Goal: Task Accomplishment & Management: Manage account settings

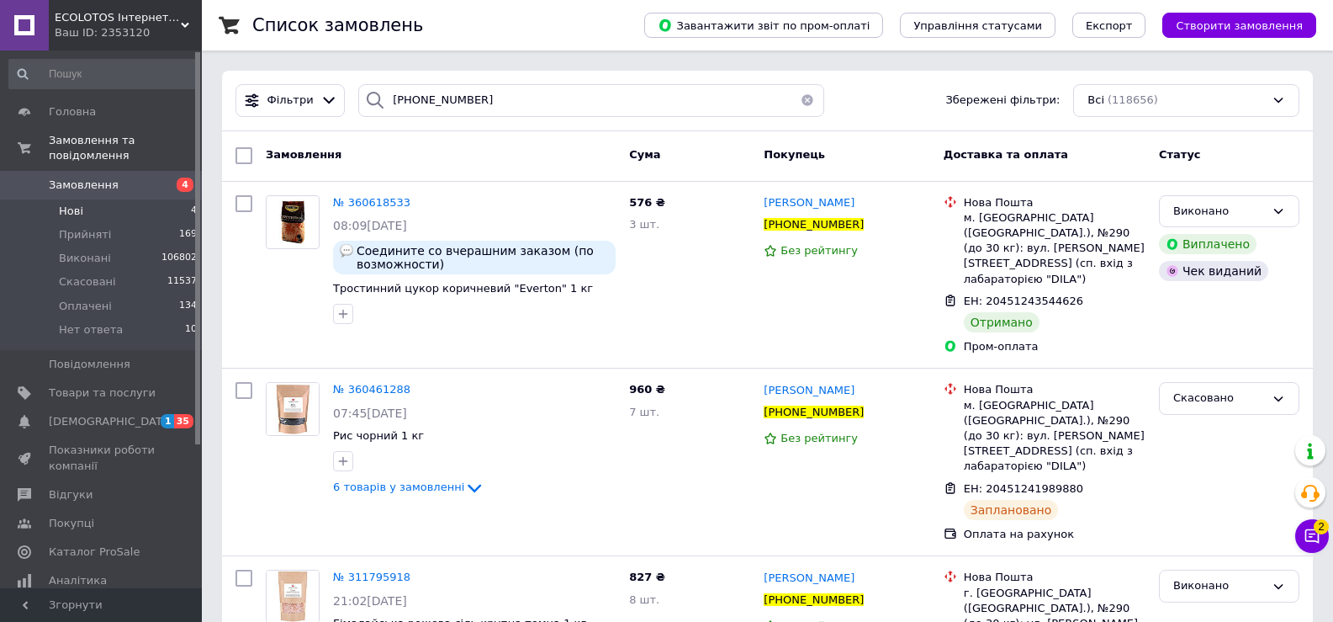
click at [97, 204] on li "Нові 4" at bounding box center [103, 211] width 207 height 24
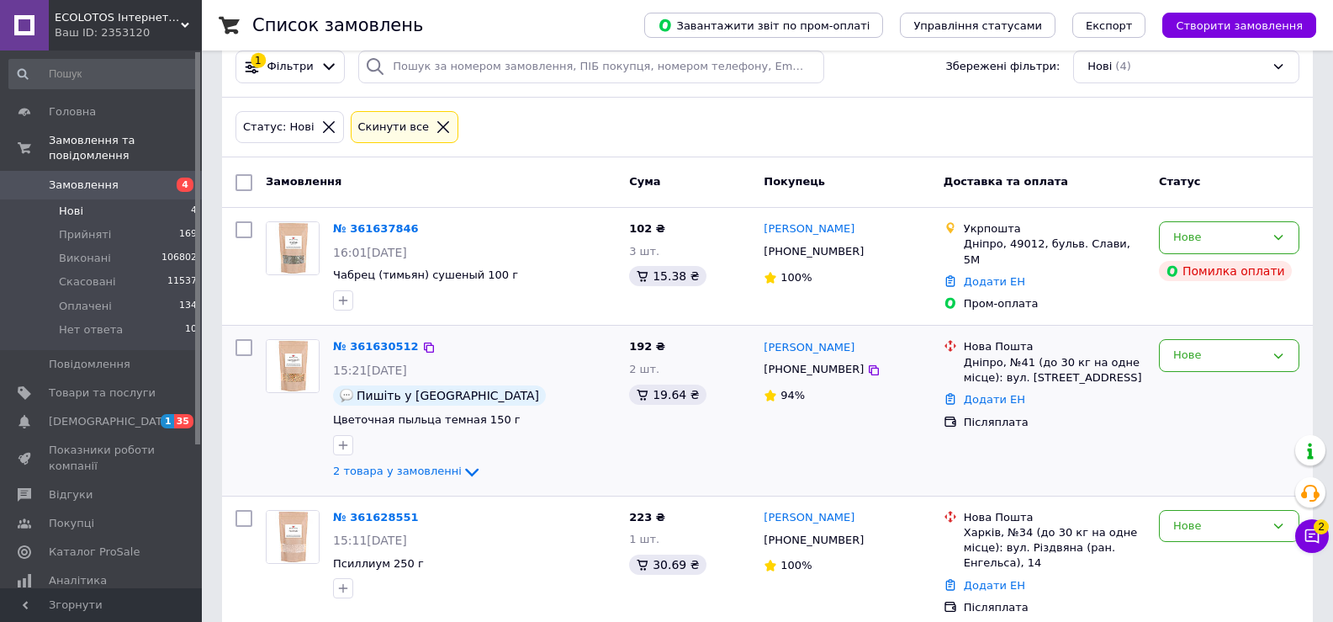
scroll to position [202, 0]
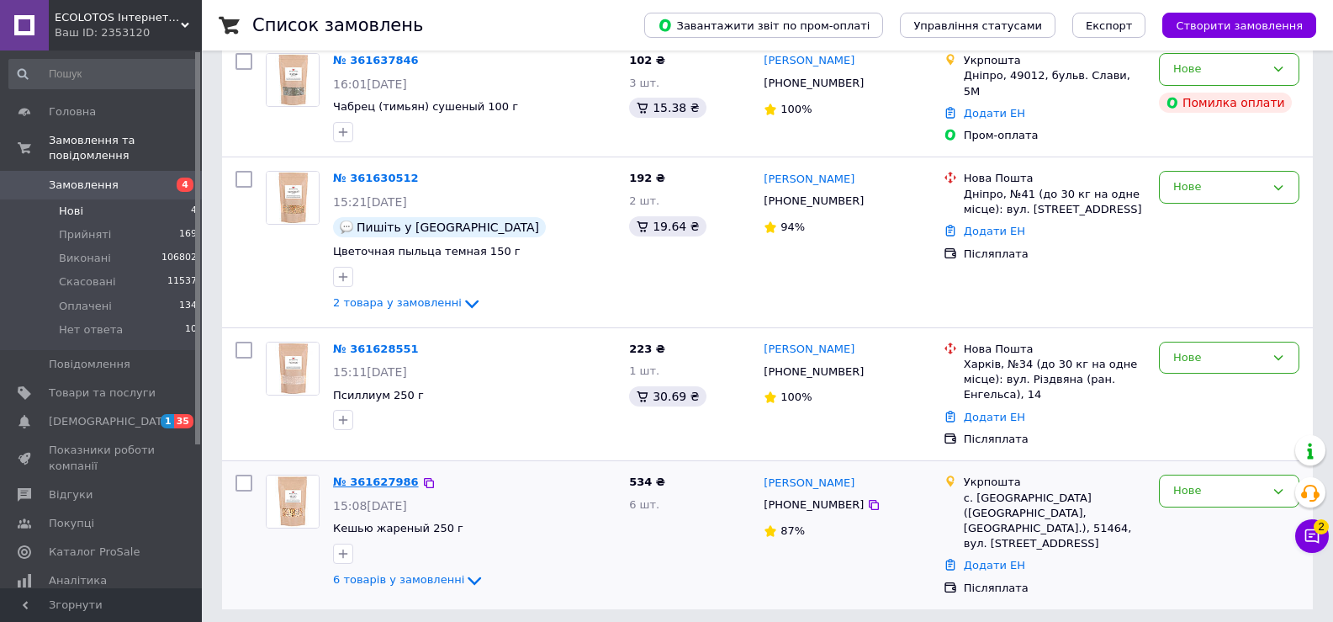
click at [385, 483] on link "№ 361627986" at bounding box center [376, 481] width 86 height 13
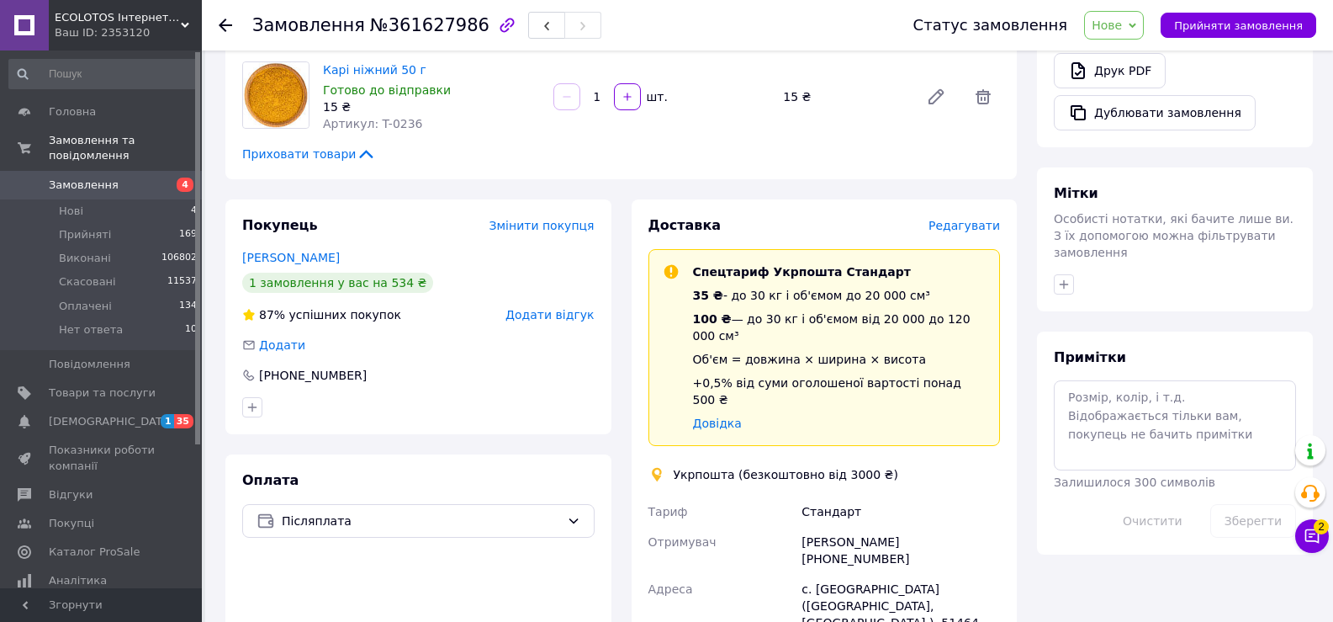
scroll to position [673, 0]
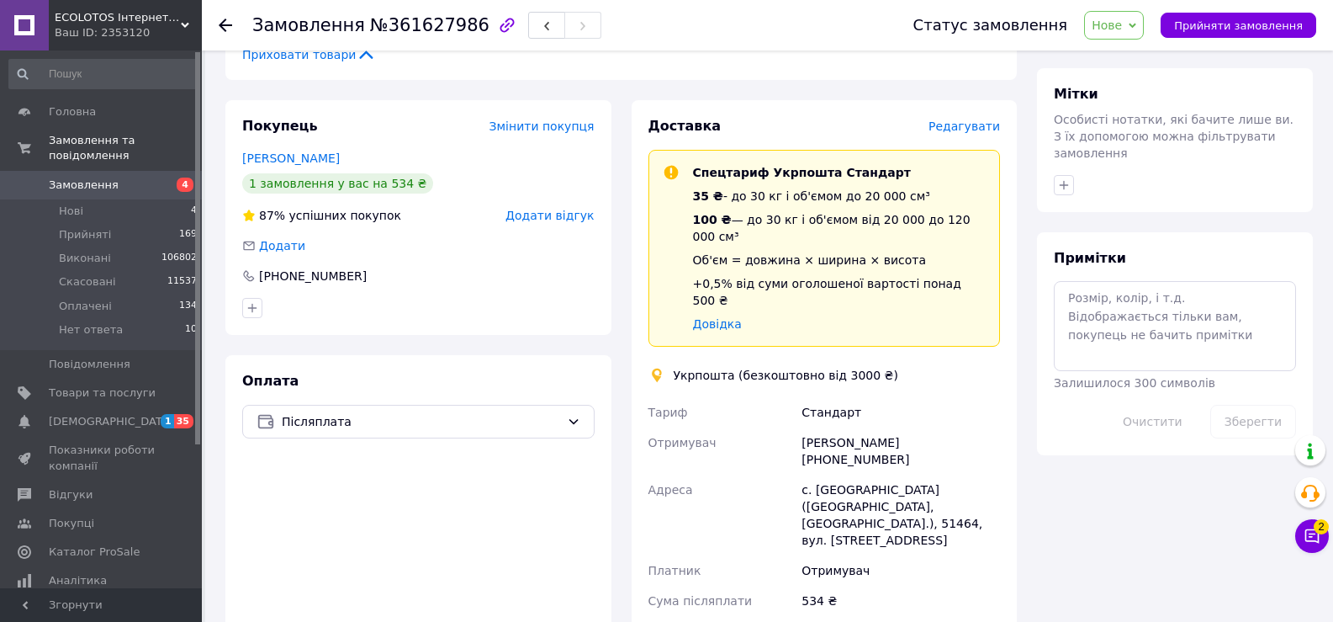
drag, startPoint x: 983, startPoint y: 392, endPoint x: 914, endPoint y: 392, distance: 68.1
click at [914, 427] on div "Христина Сєліна +380956159034" at bounding box center [900, 450] width 205 height 47
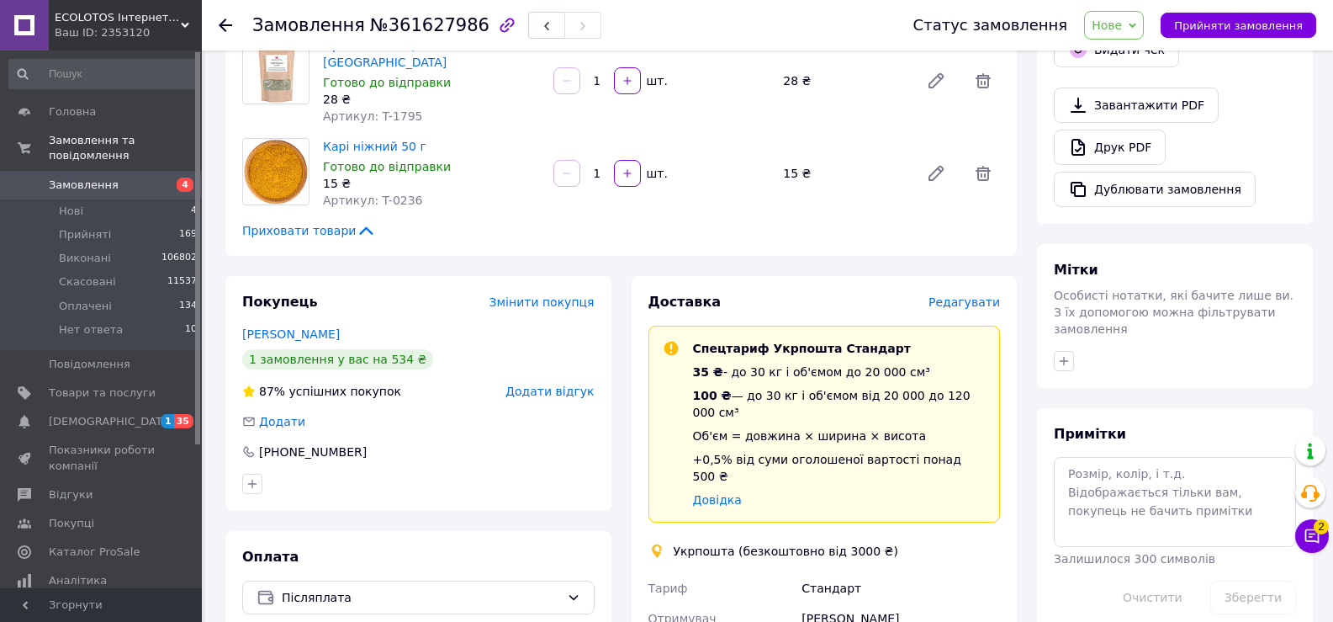
scroll to position [505, 0]
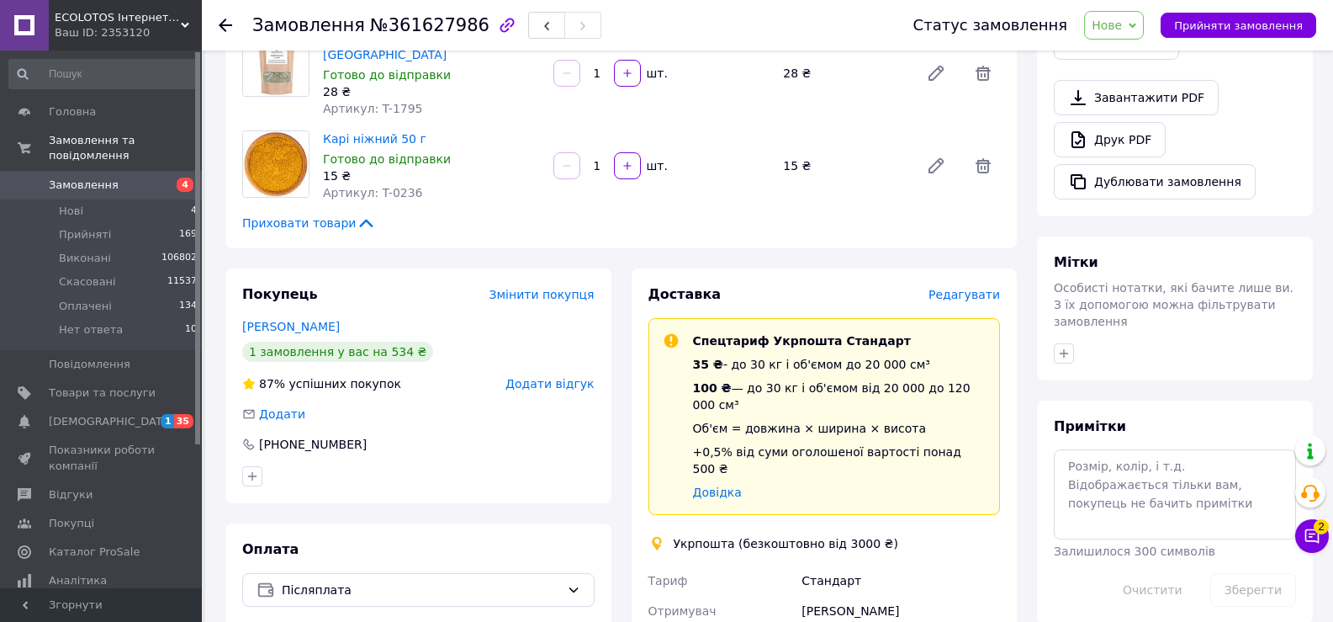
click at [1116, 34] on span "Нове" at bounding box center [1114, 25] width 60 height 29
click at [1130, 155] on li "Нет ответа" at bounding box center [1125, 159] width 81 height 25
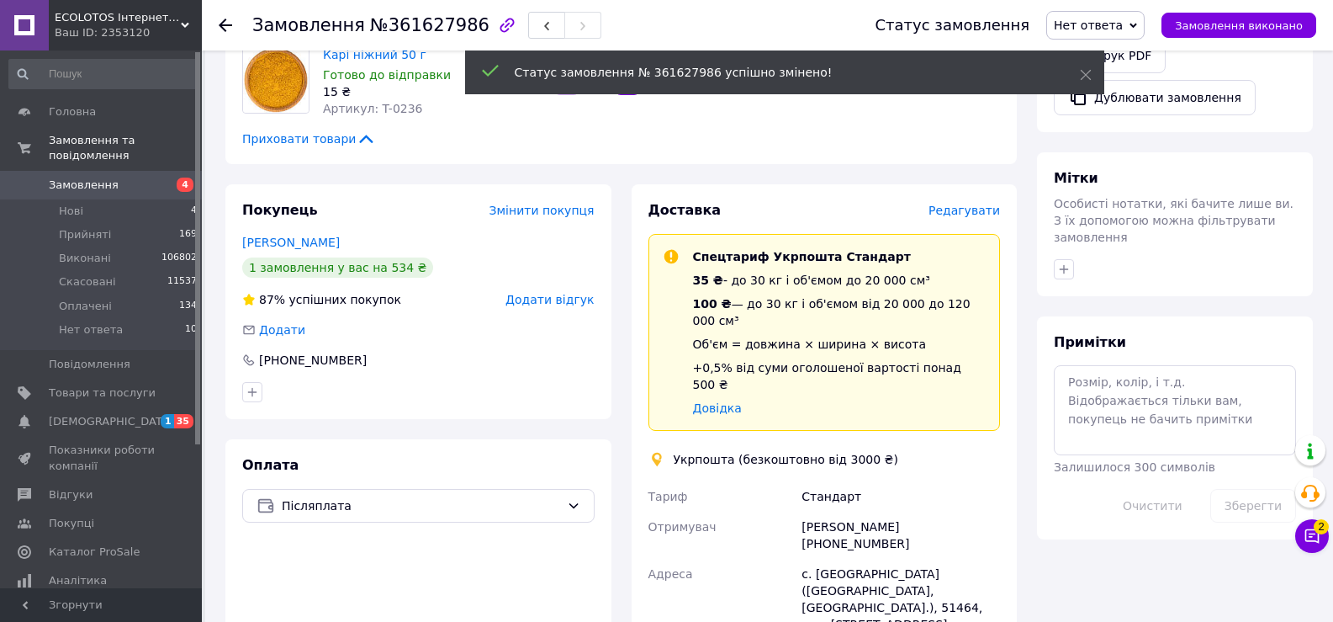
scroll to position [673, 0]
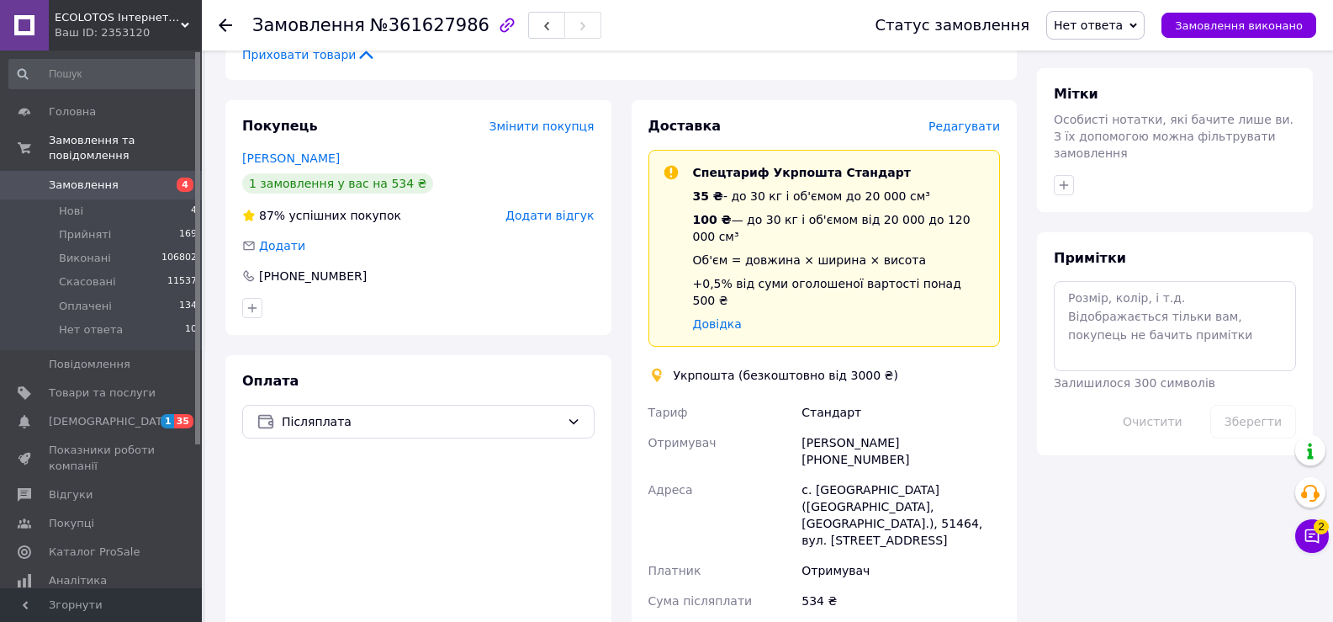
click at [941, 427] on div "Христина Сєліна +380956159034" at bounding box center [900, 450] width 205 height 47
drag, startPoint x: 941, startPoint y: 384, endPoint x: 911, endPoint y: 406, distance: 36.2
click at [911, 427] on div "Христина Сєліна +380956159034" at bounding box center [900, 450] width 205 height 47
copy div "380956159034"
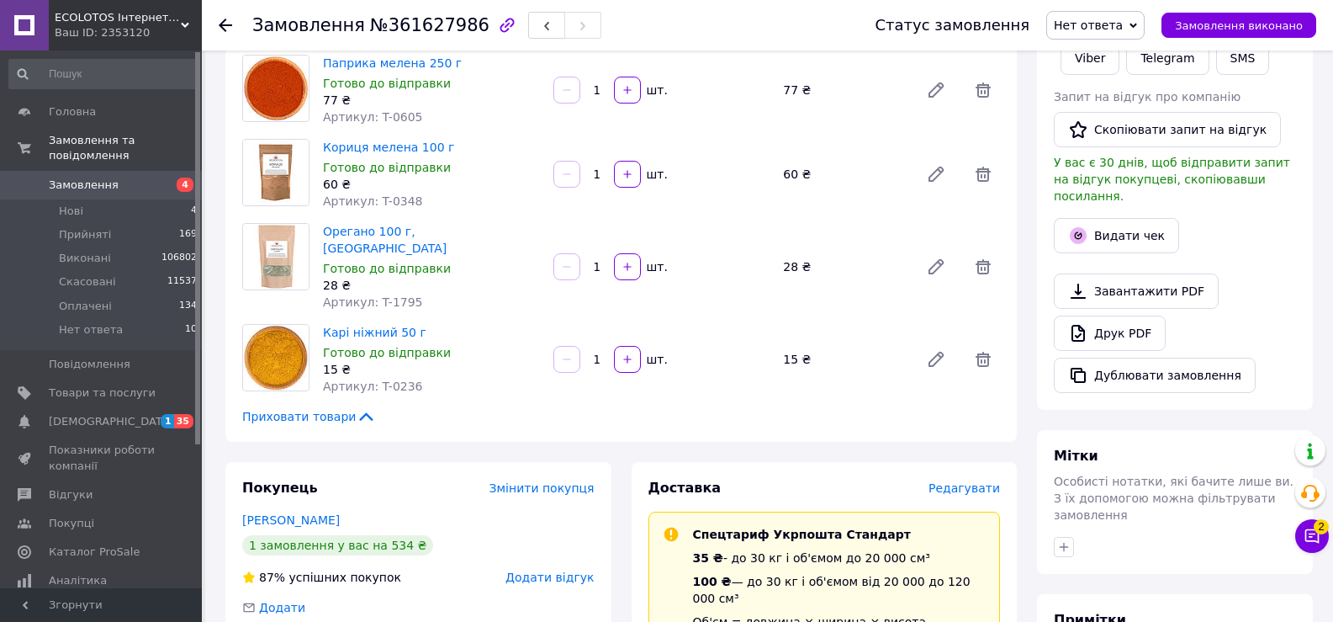
scroll to position [252, 0]
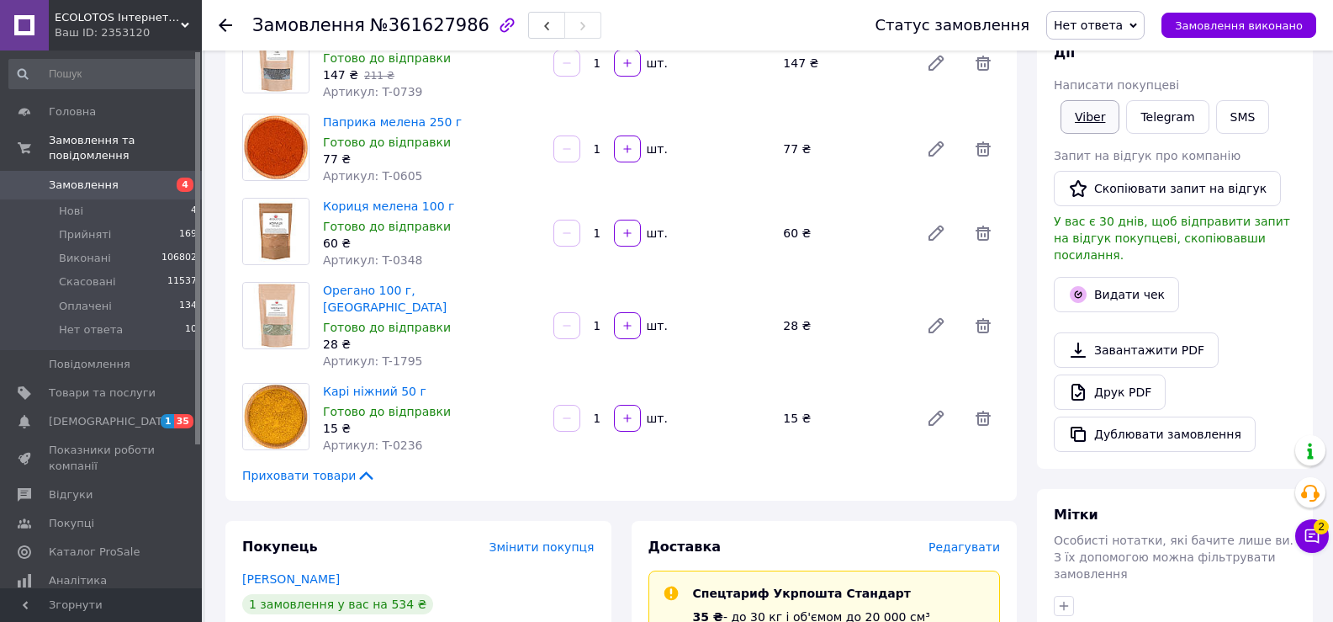
click at [1088, 125] on link "Viber" at bounding box center [1090, 117] width 59 height 34
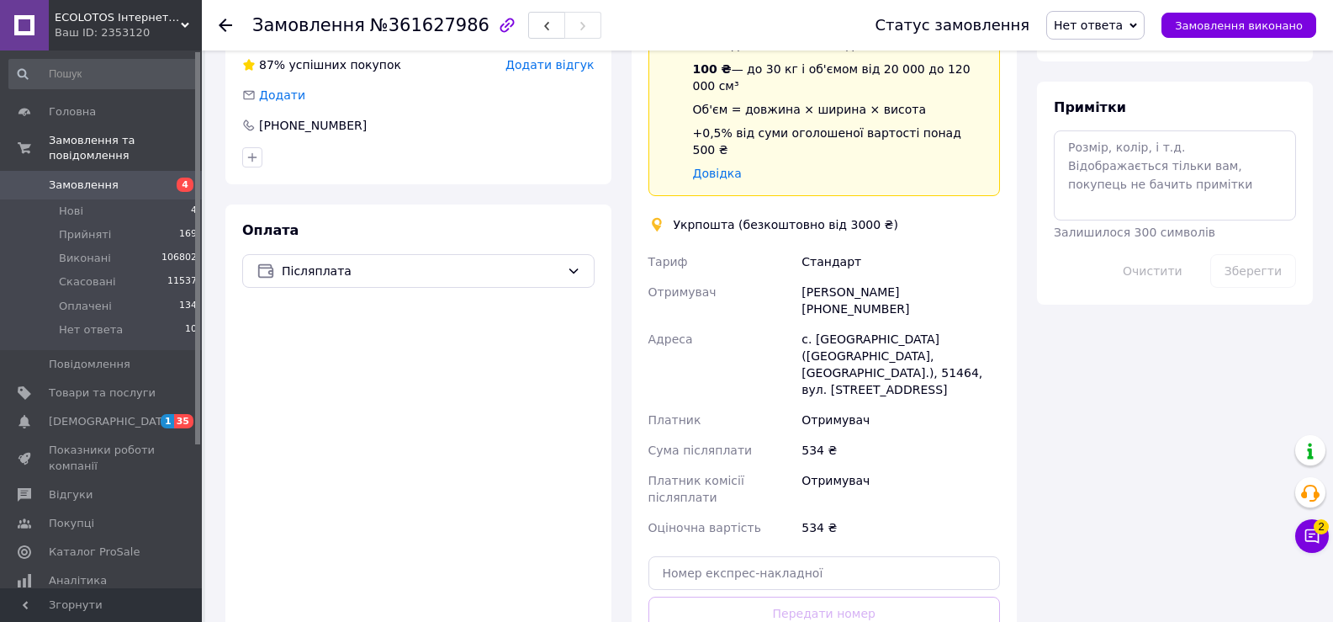
scroll to position [841, 0]
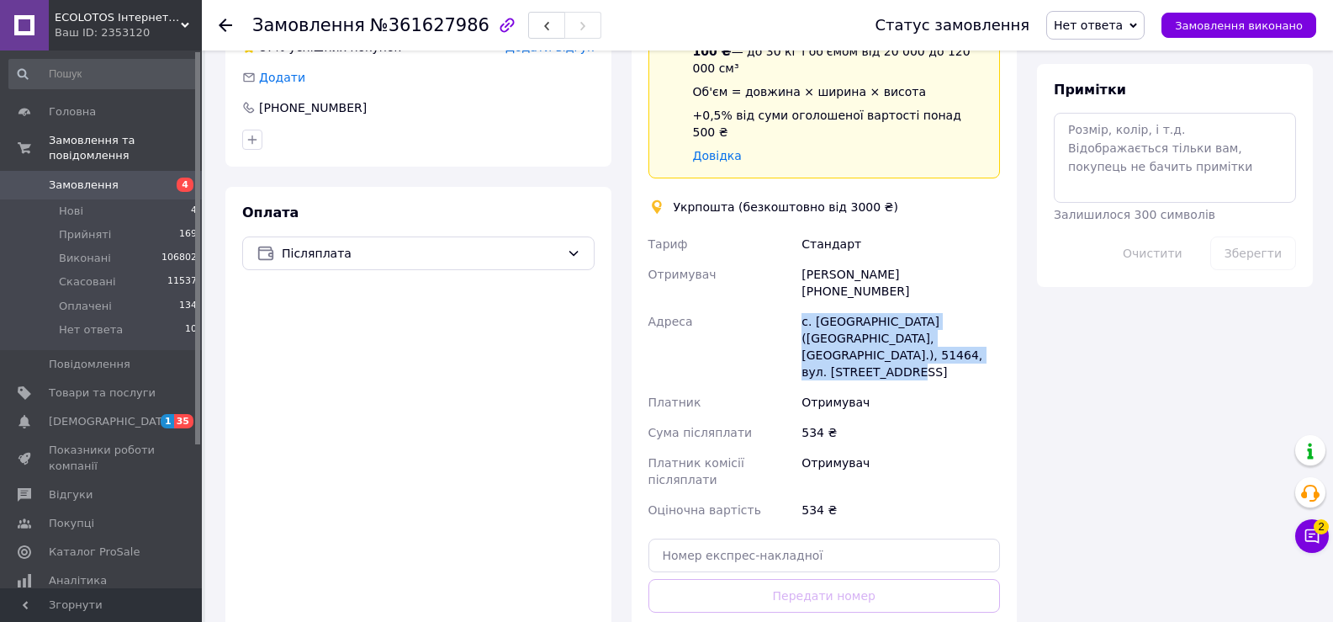
drag, startPoint x: 797, startPoint y: 248, endPoint x: 926, endPoint y: 288, distance: 135.5
click at [926, 288] on div "Тариф Стандарт Отримувач Христина Сєліна +380956159034 Адреса с. Богданівка (Дн…" at bounding box center [824, 377] width 359 height 296
copy div "Адреса с. Богданівка (Дніпропетровська обл., Павлоградський р-н.), 51464, вул. …"
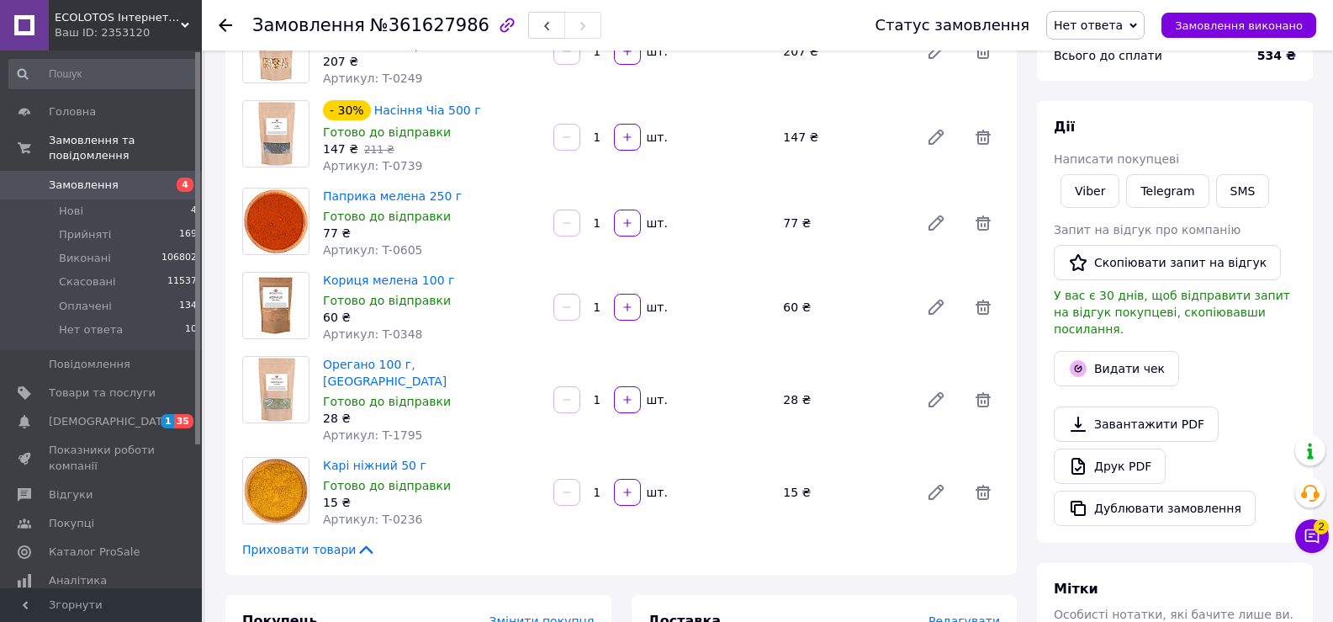
scroll to position [0, 0]
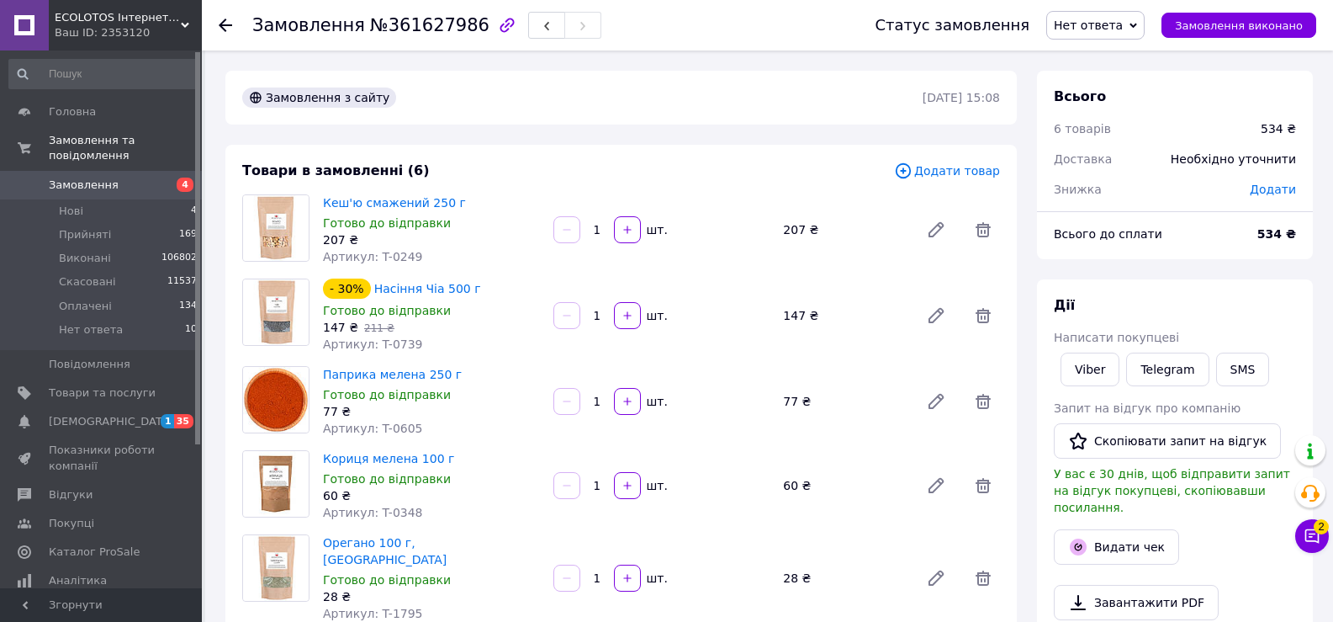
click at [92, 178] on span "Замовлення" at bounding box center [84, 185] width 70 height 15
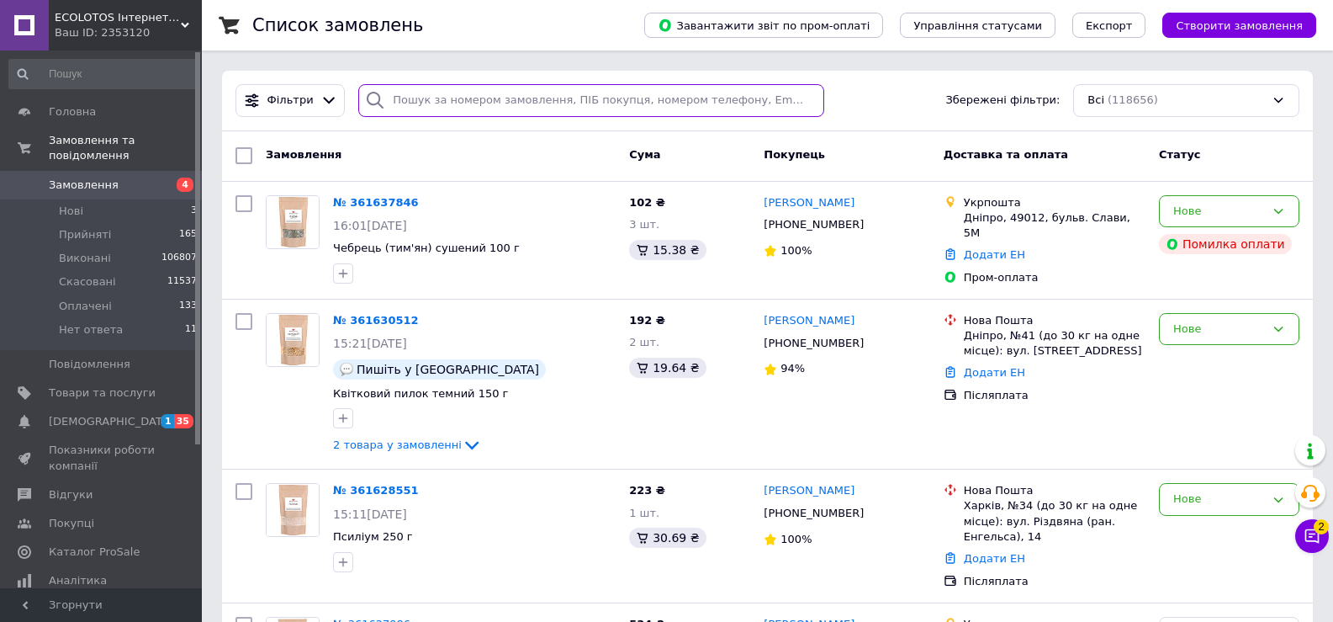
click at [521, 105] on input "search" at bounding box center [590, 100] width 465 height 33
paste input "+380672504973"
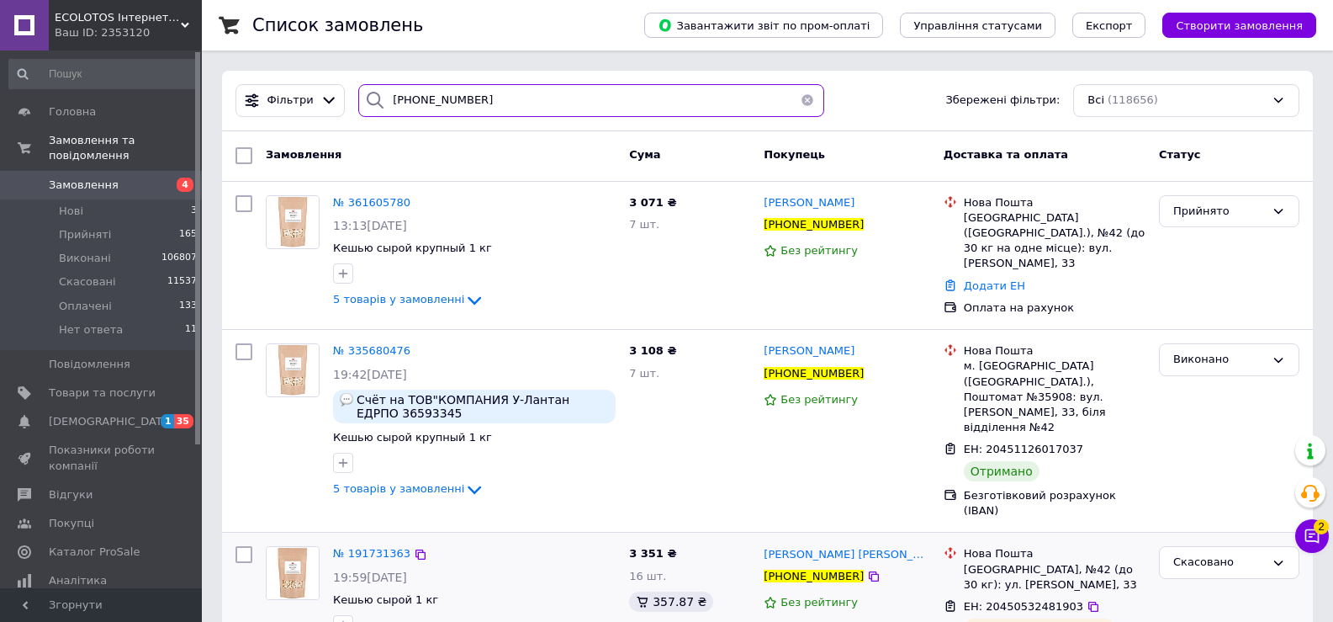
type input "+380672504973"
click at [97, 199] on li "Нові 3" at bounding box center [103, 211] width 207 height 24
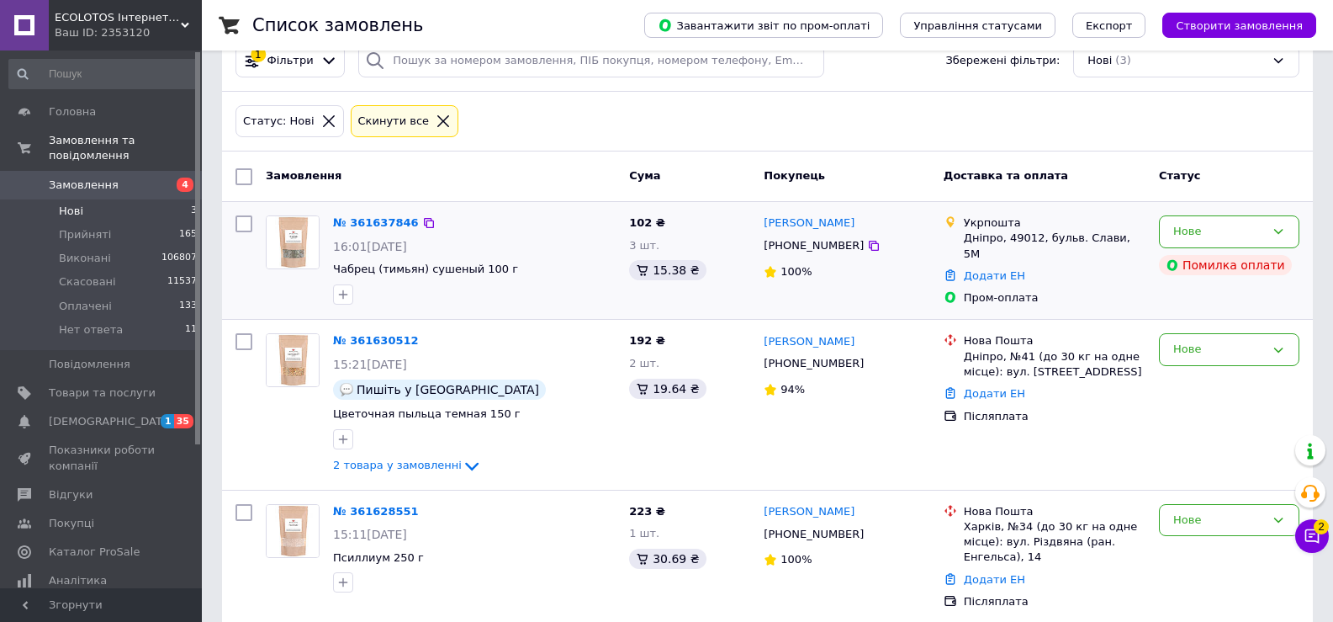
scroll to position [59, 0]
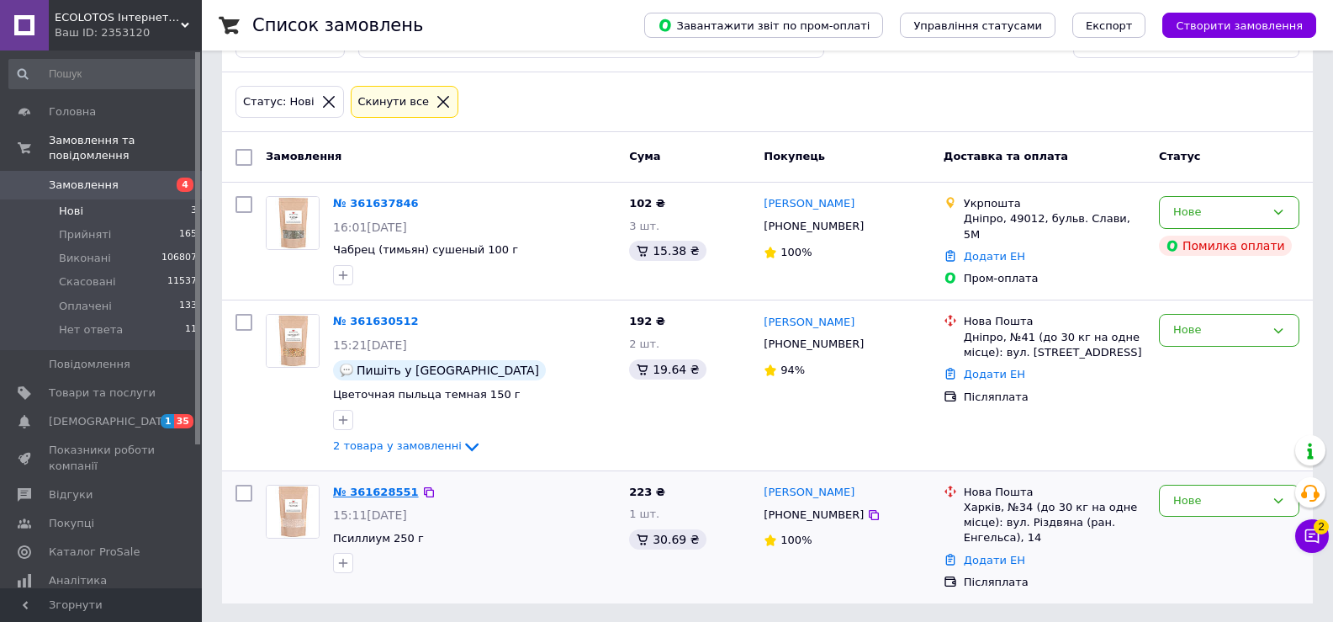
click at [394, 494] on link "№ 361628551" at bounding box center [376, 491] width 86 height 13
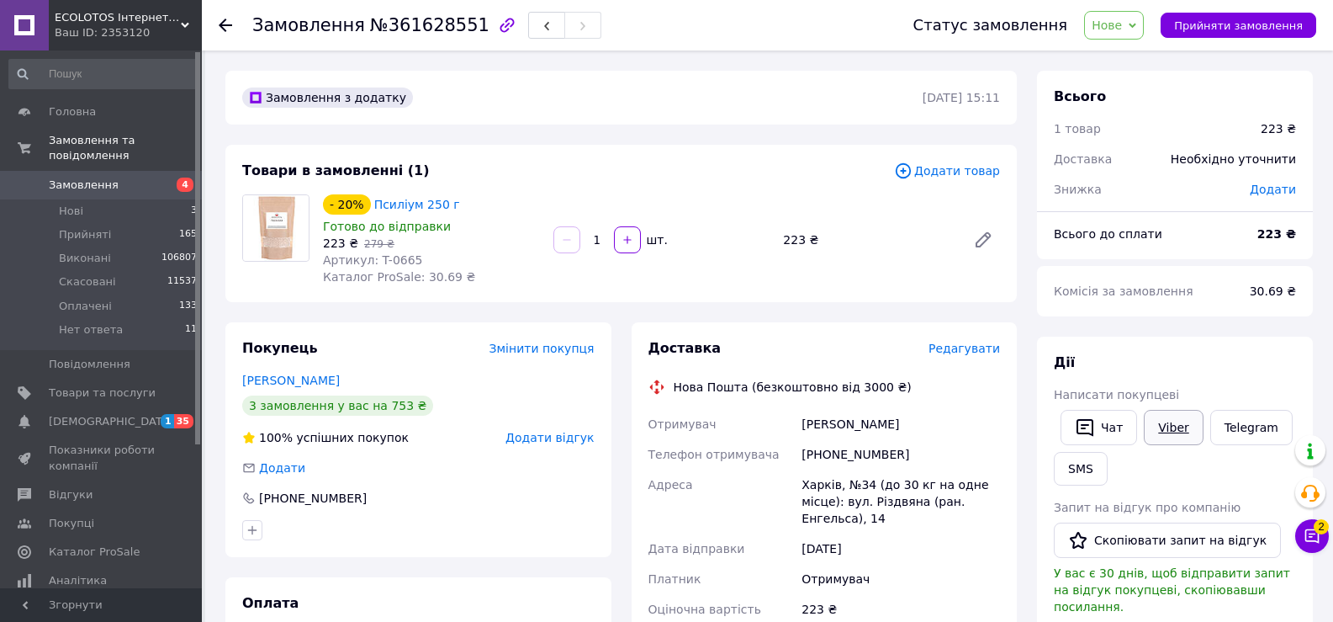
click at [1163, 422] on link "Viber" at bounding box center [1173, 427] width 59 height 35
click at [1158, 434] on link "Viber" at bounding box center [1173, 427] width 59 height 35
click at [1117, 29] on span "Нове" at bounding box center [1107, 25] width 30 height 13
click at [1113, 54] on li "Прийнято" at bounding box center [1125, 58] width 81 height 25
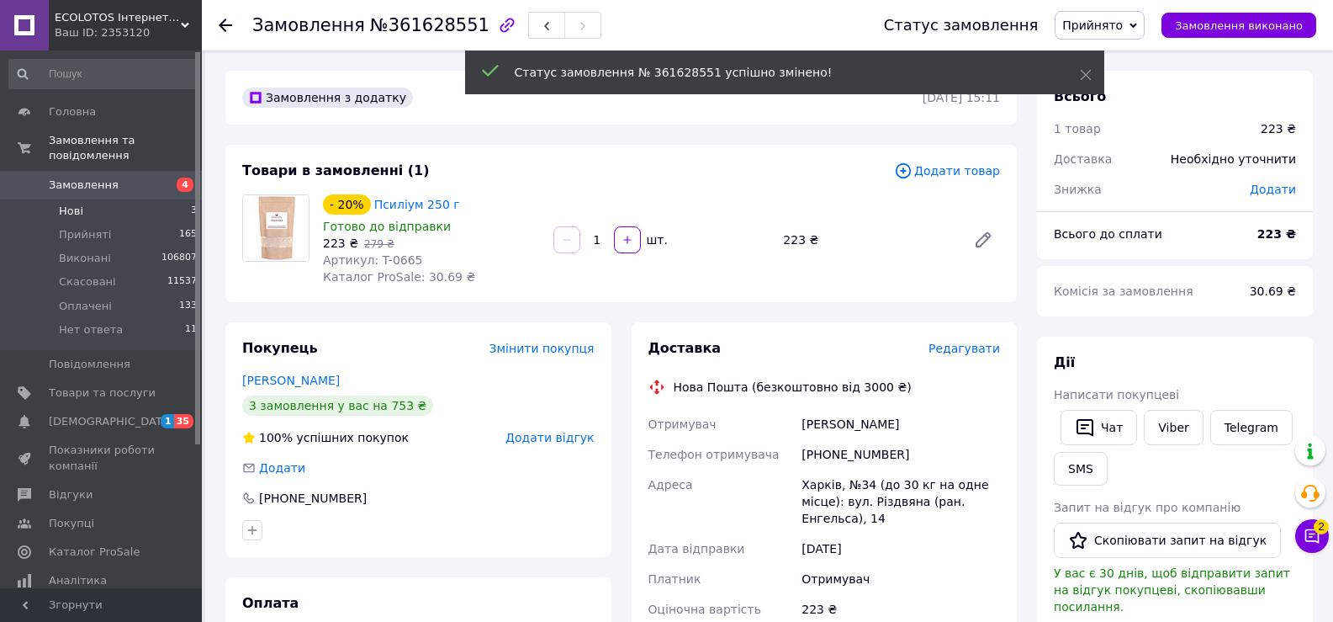
click at [98, 199] on li "Нові 3" at bounding box center [103, 211] width 207 height 24
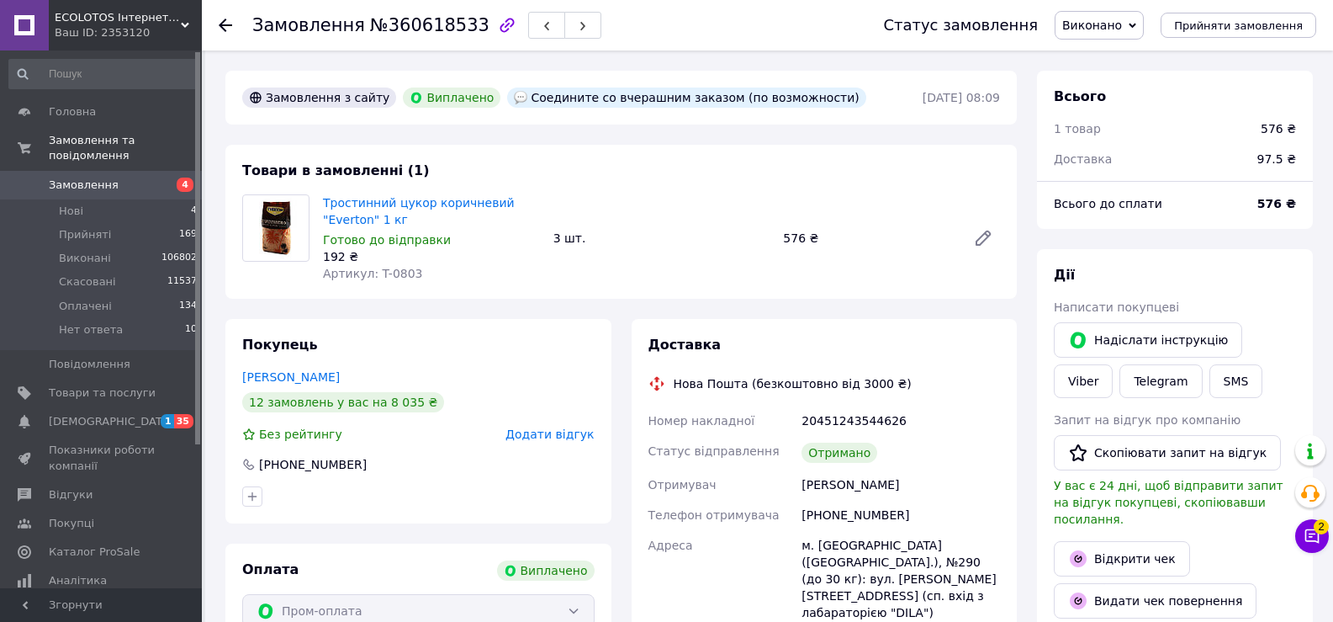
scroll to position [91, 0]
